Goal: Navigation & Orientation: Find specific page/section

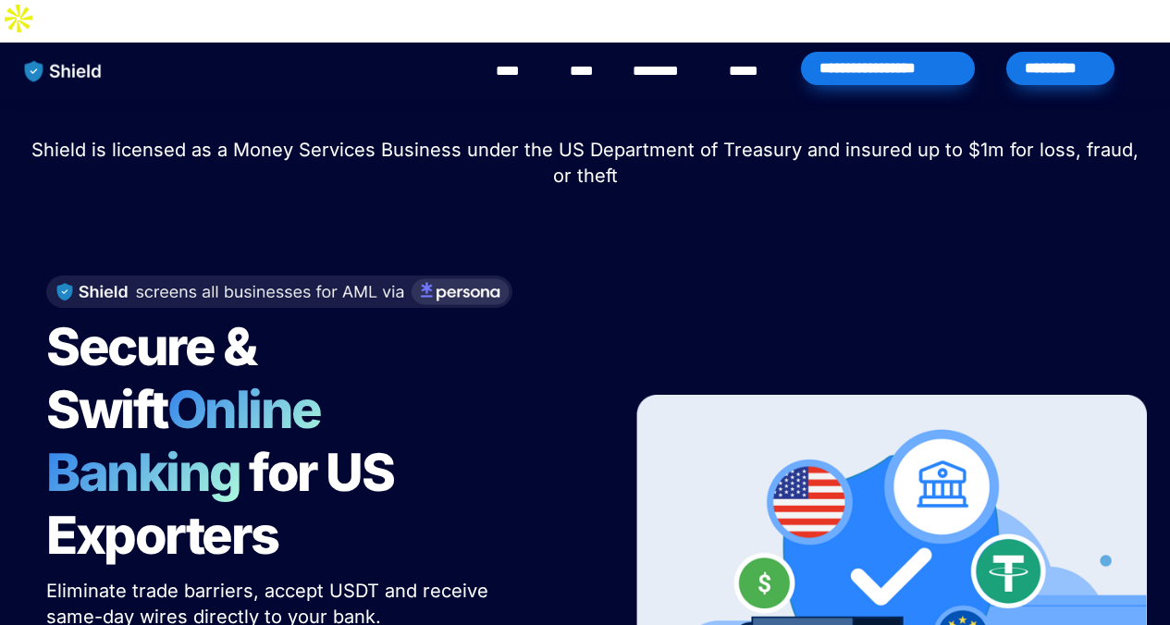
click at [659, 60] on link "********" at bounding box center [665, 71] width 66 height 22
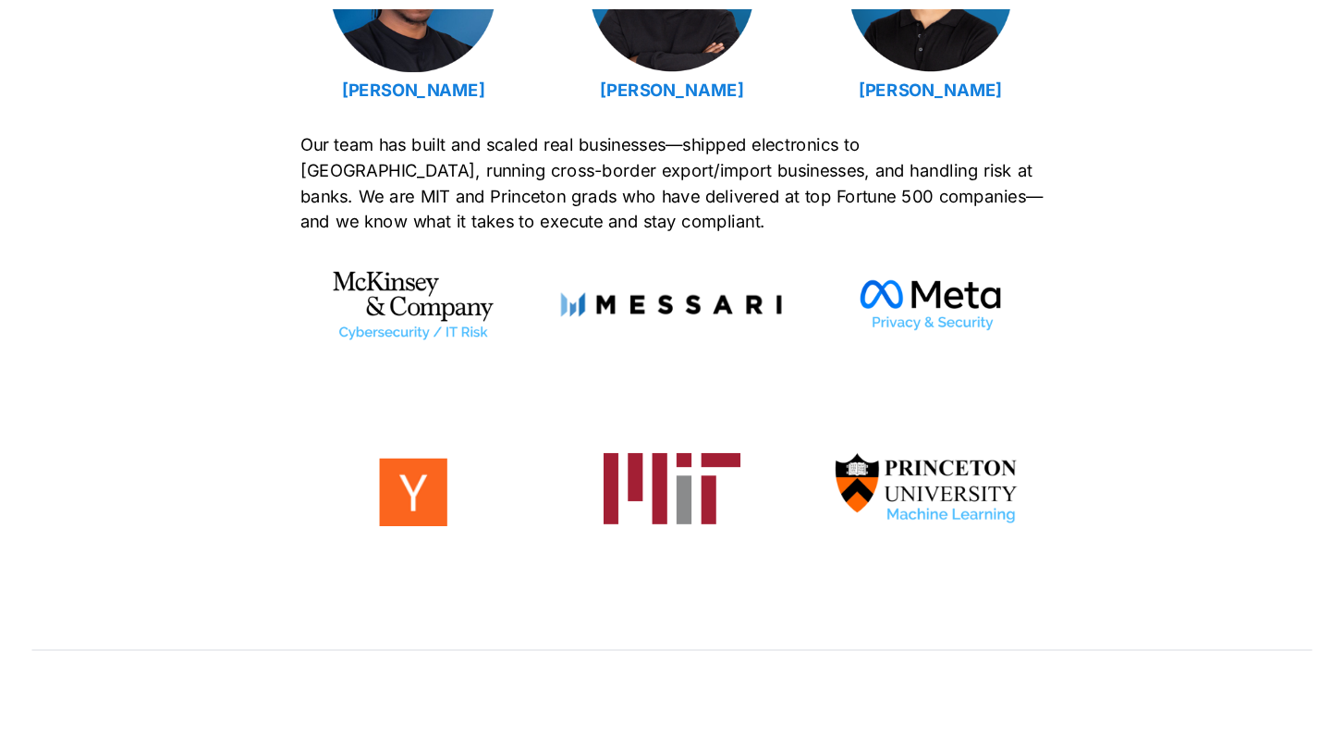
scroll to position [788, 0]
